Goal: Information Seeking & Learning: Learn about a topic

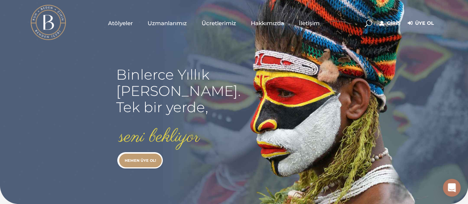
type input "[EMAIL_ADDRESS][DOMAIN_NAME]"
click at [396, 23] on link "Giriş" at bounding box center [389, 23] width 21 height 9
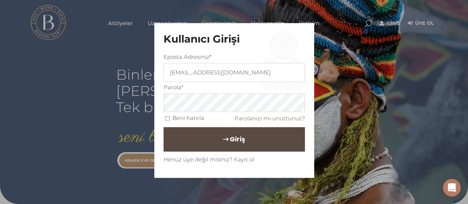
click at [218, 143] on button "Giriş" at bounding box center [233, 139] width 141 height 24
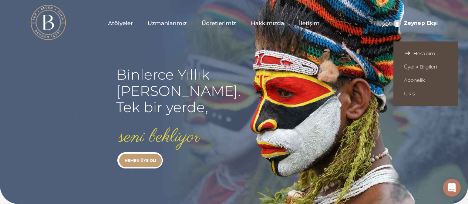
click at [429, 51] on span "Hesabım" at bounding box center [425, 53] width 43 height 6
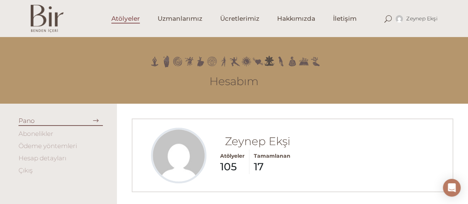
click at [126, 19] on span "Atölyeler" at bounding box center [125, 18] width 28 height 9
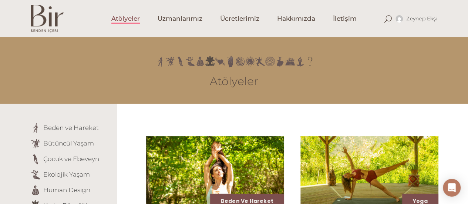
click at [126, 19] on span "Atölyeler" at bounding box center [125, 18] width 28 height 9
click at [390, 19] on span at bounding box center [387, 18] width 7 height 7
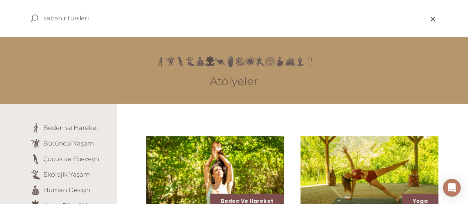
type input "sabah ritüelleri"
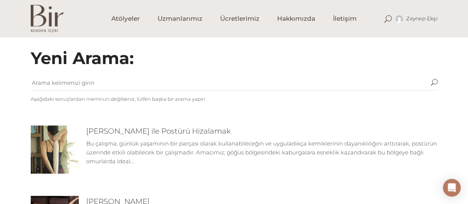
scroll to position [111, 0]
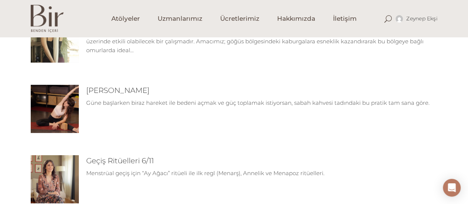
click at [53, 102] on img at bounding box center [55, 109] width 48 height 48
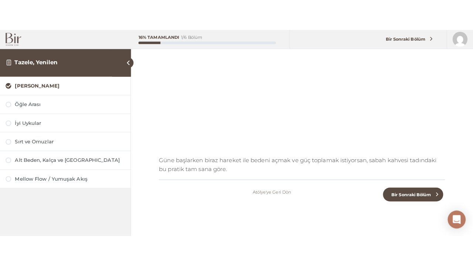
scroll to position [100, 0]
